Goal: Book appointment/travel/reservation

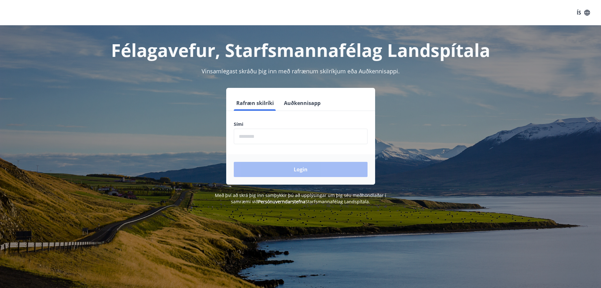
click at [246, 134] on input "phone" at bounding box center [301, 135] width 134 height 15
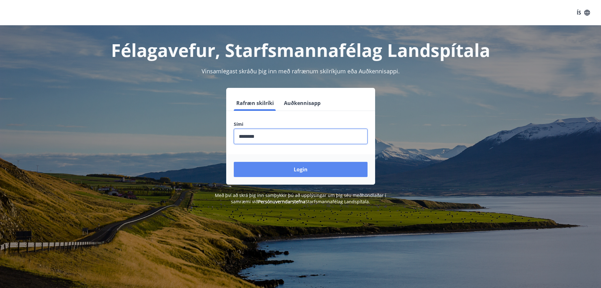
type input "********"
click at [305, 170] on button "Login" at bounding box center [301, 169] width 134 height 15
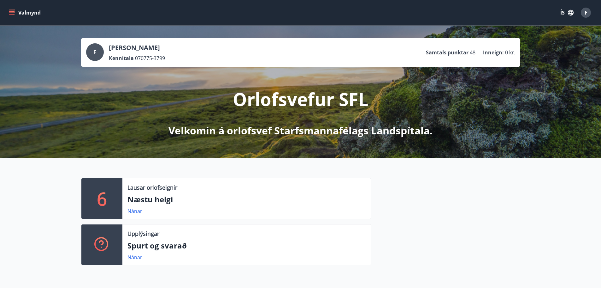
click at [160, 188] on p "Lausar orlofseignir" at bounding box center [153, 187] width 50 height 8
click at [115, 196] on div "6" at bounding box center [101, 198] width 41 height 40
click at [156, 185] on p "Lausar orlofseignir" at bounding box center [153, 187] width 50 height 8
click at [108, 197] on div "6" at bounding box center [101, 198] width 41 height 40
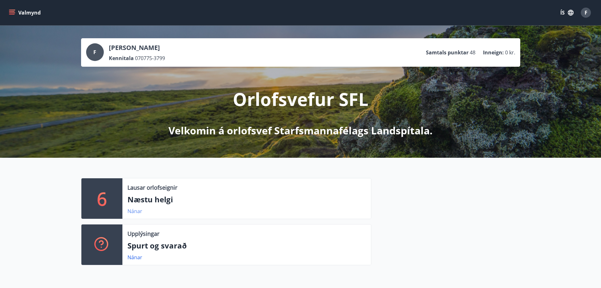
click at [135, 212] on link "Nánar" at bounding box center [135, 210] width 15 height 7
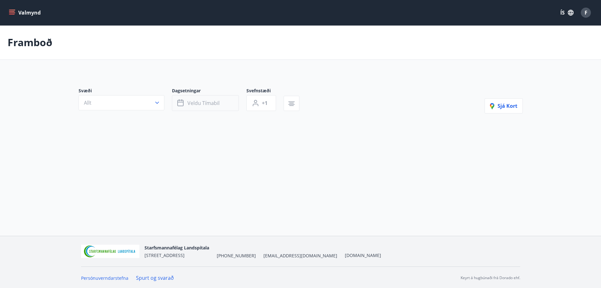
type input "*"
